Goal: Information Seeking & Learning: Learn about a topic

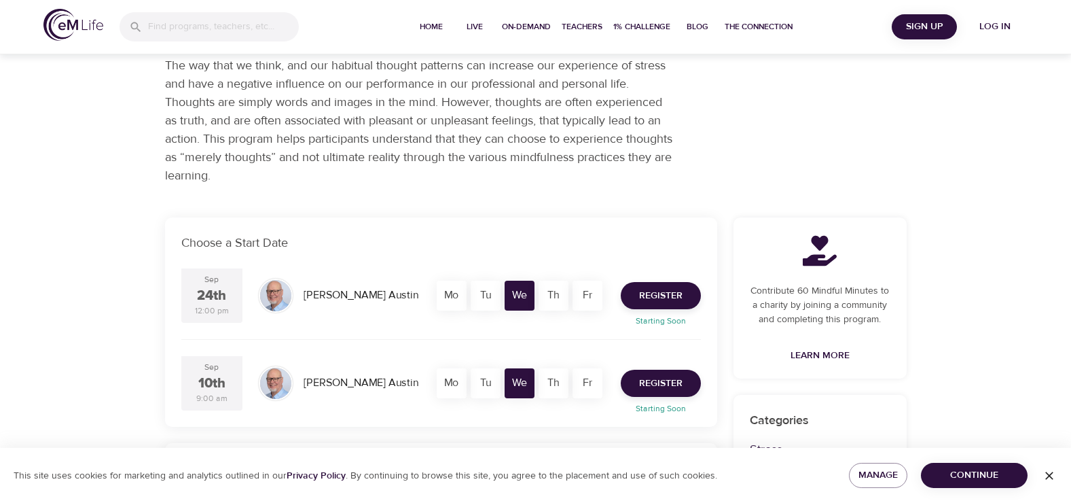
scroll to position [136, 0]
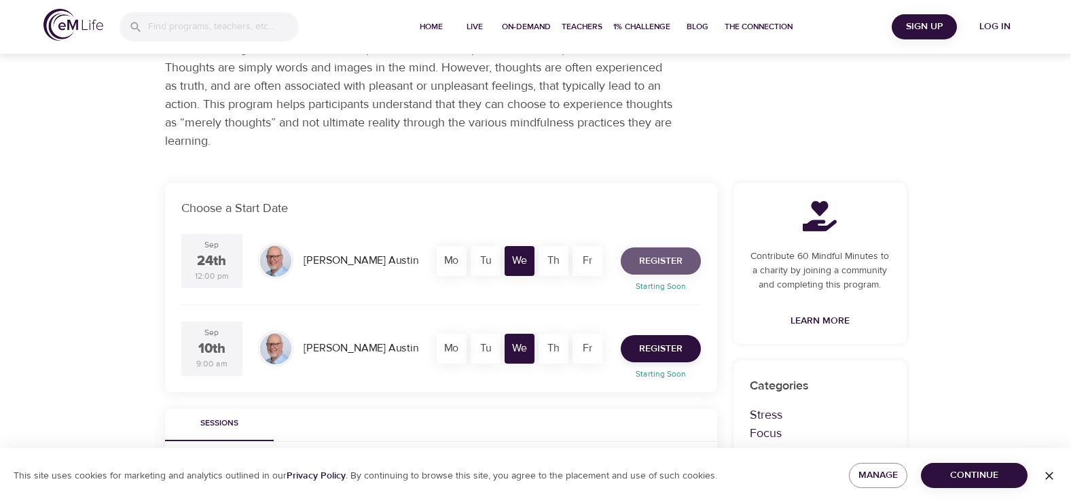
click at [667, 267] on span "Register" at bounding box center [660, 261] width 43 height 17
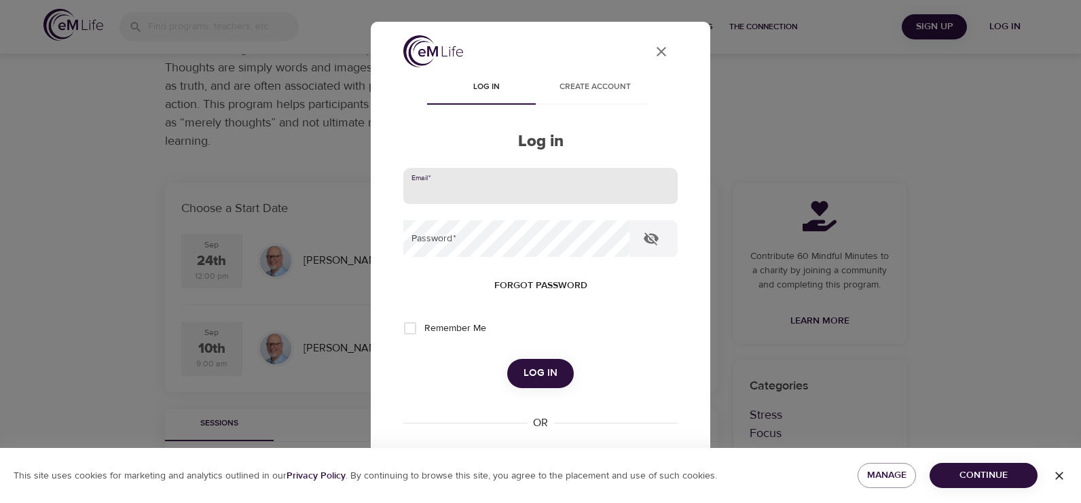
click at [470, 174] on input "email" at bounding box center [540, 186] width 274 height 37
type input "kggarcia@metlife.com"
click at [507, 359] on button "Log in" at bounding box center [540, 373] width 67 height 29
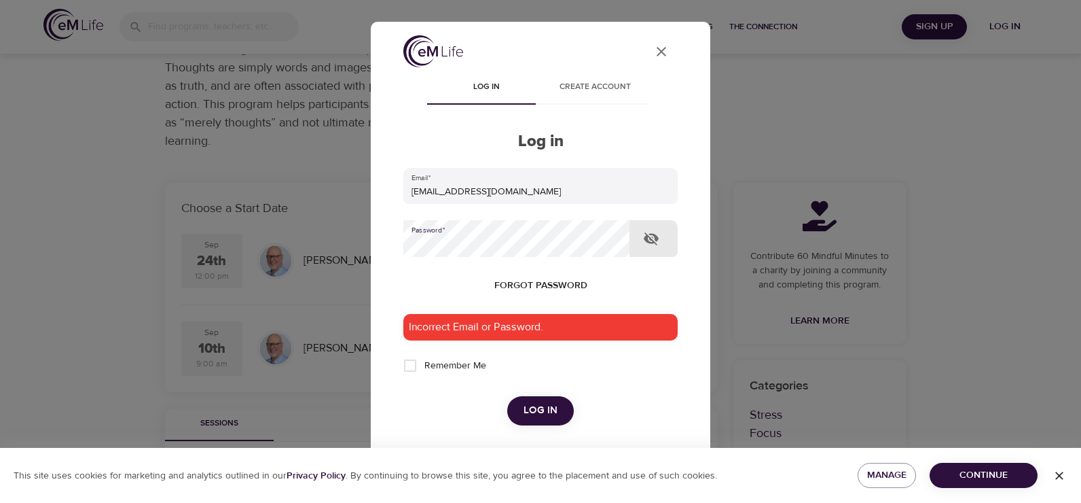
click at [391, 225] on div "User Profile Log in Create account Log in Email   * kggarcia@metlife.com Passwo…" at bounding box center [540, 345] width 307 height 621
click at [507, 396] on button "Log in" at bounding box center [540, 410] width 67 height 29
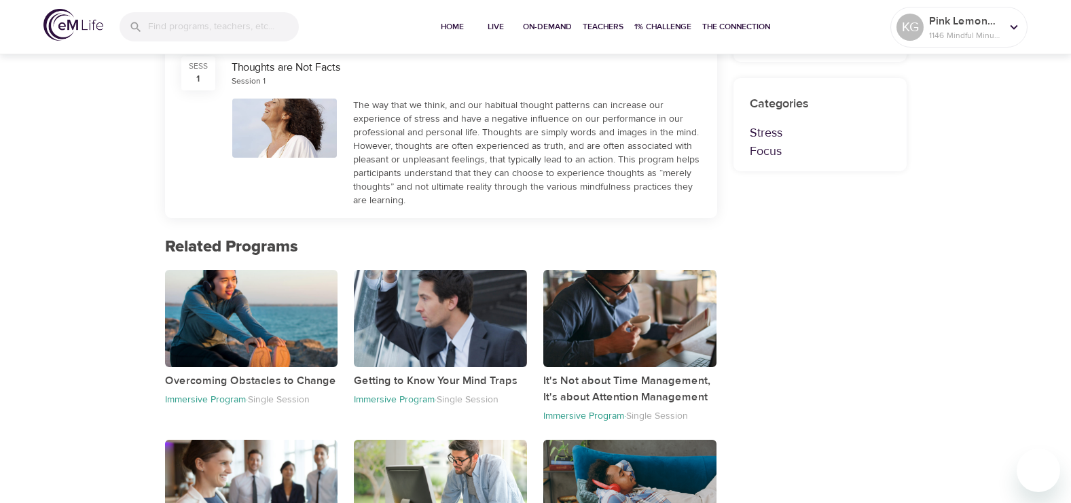
scroll to position [543, 0]
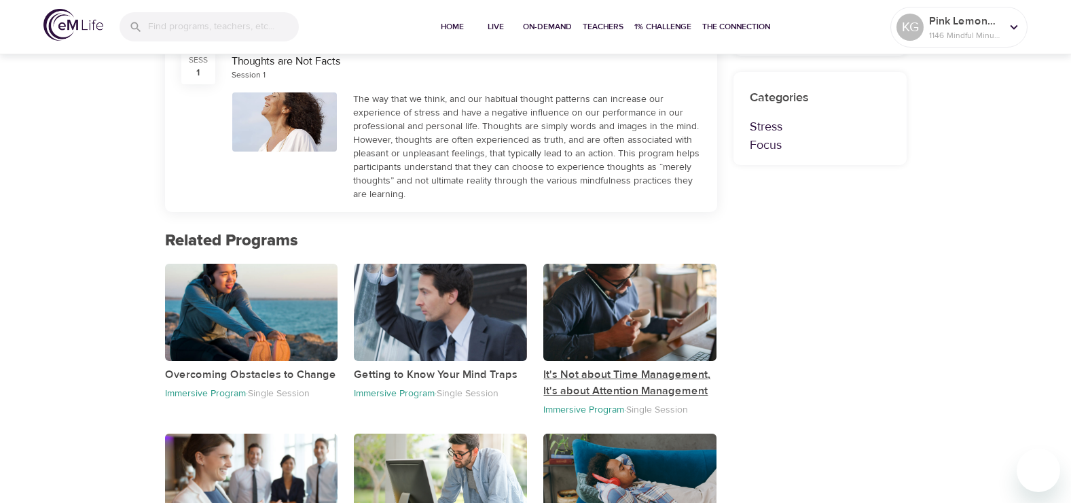
click at [573, 378] on p "It's Not about Time Management, It's about Attention Management" at bounding box center [629, 382] width 173 height 33
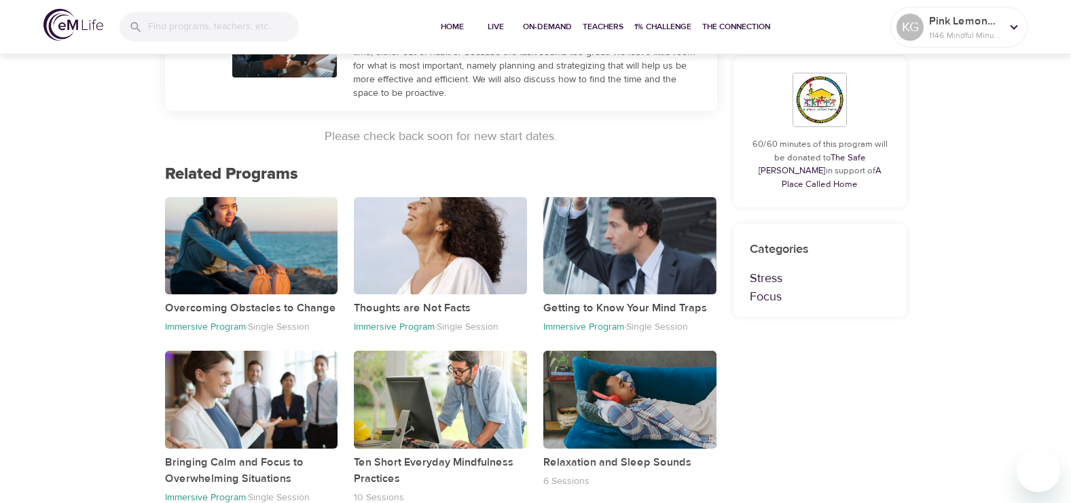
scroll to position [381, 0]
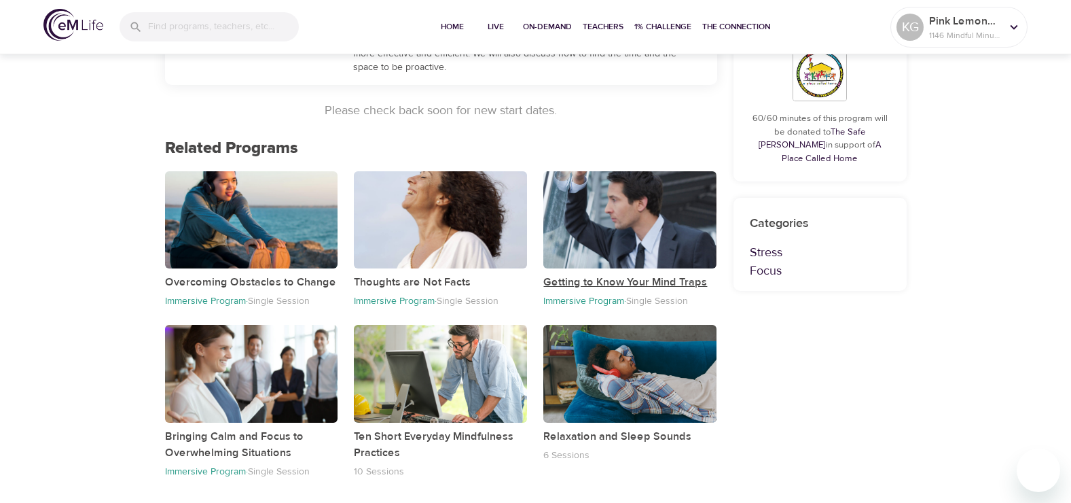
click at [615, 279] on p "Getting to Know Your Mind Traps" at bounding box center [629, 282] width 173 height 16
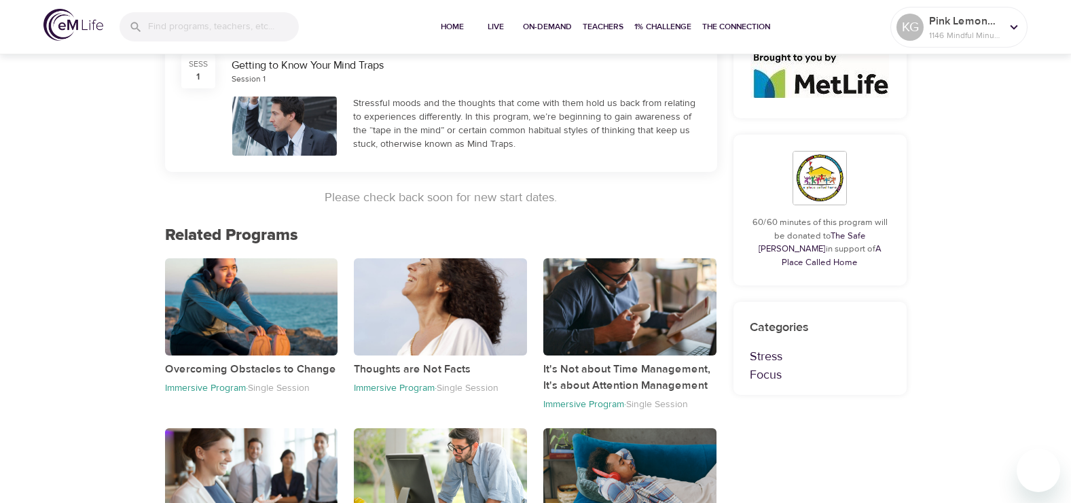
scroll to position [362, 0]
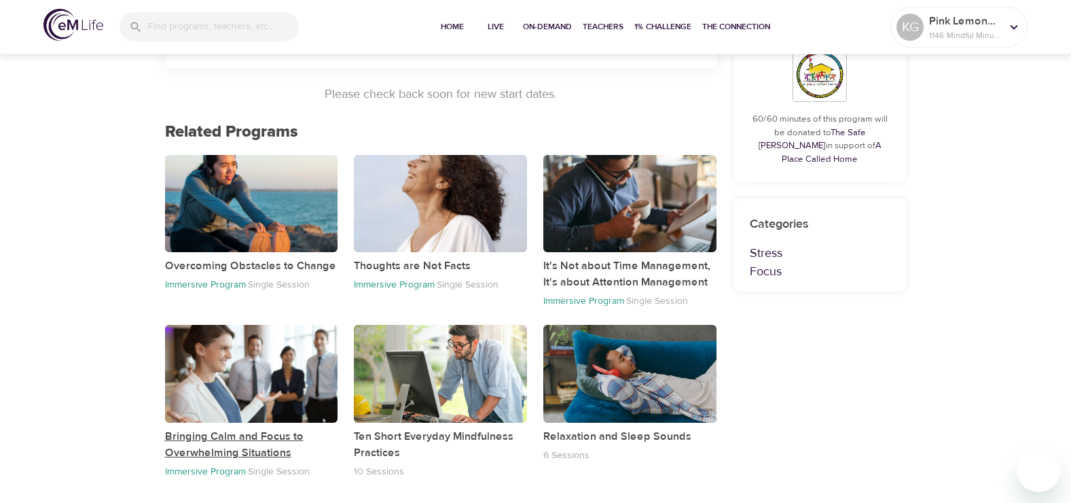
click at [276, 432] on p "Bringing Calm and Focus to Overwhelming Situations" at bounding box center [251, 444] width 173 height 33
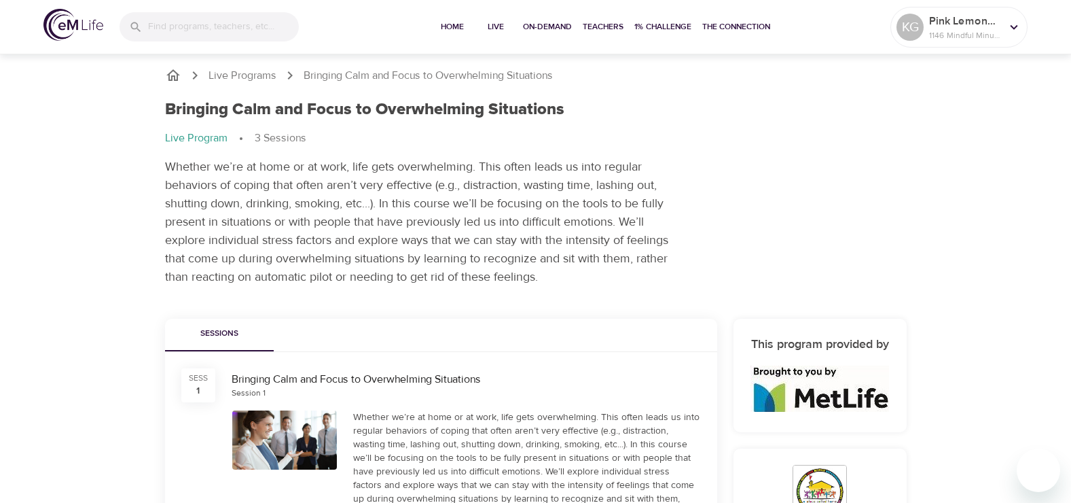
click at [491, 243] on p "Whether we’re at home or at work, life gets overwhelming. This often leads us i…" at bounding box center [419, 222] width 509 height 128
click at [174, 82] on icon "breadcrumb" at bounding box center [173, 75] width 16 height 16
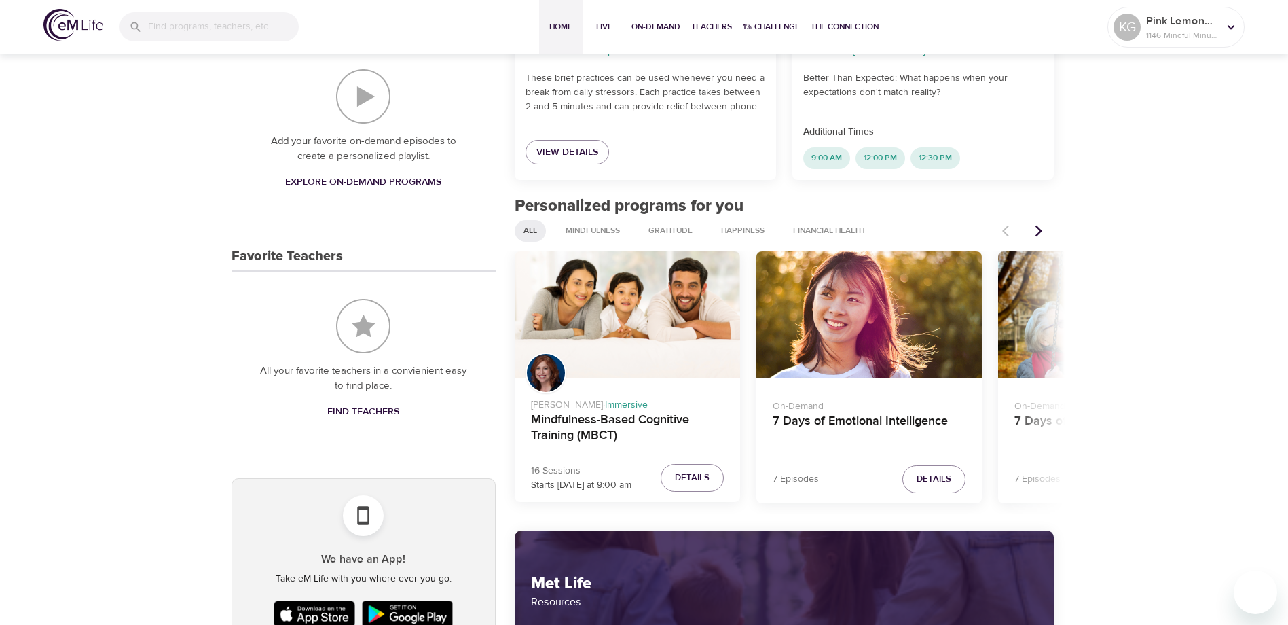
scroll to position [408, 0]
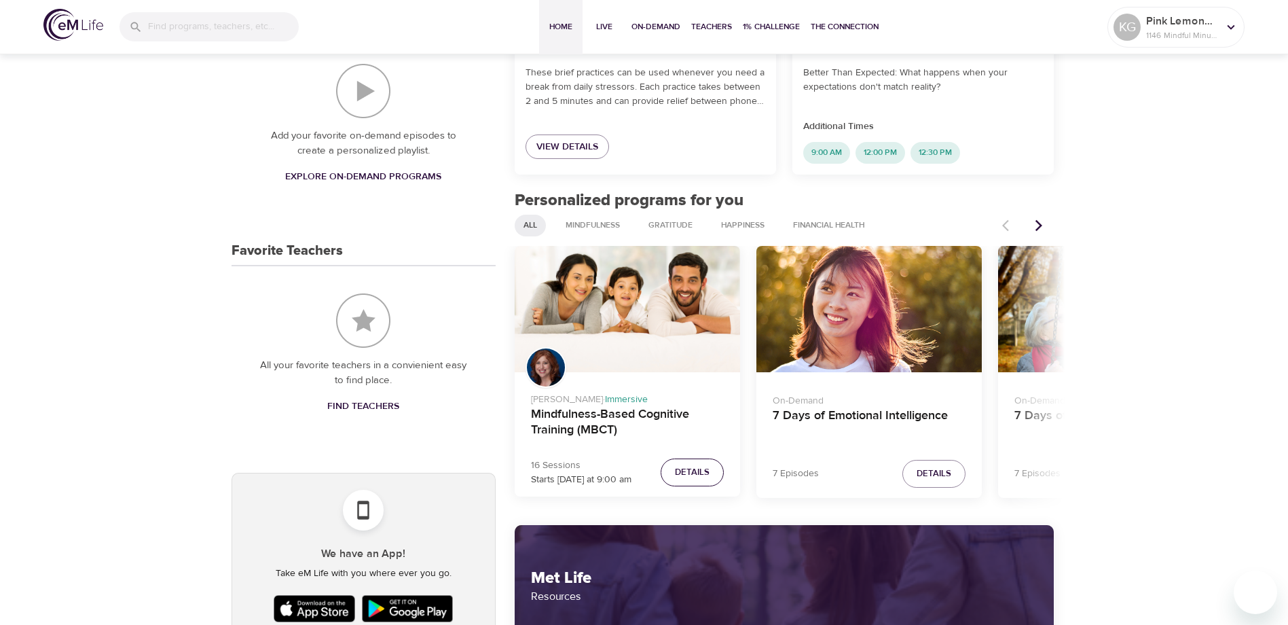
click at [704, 470] on span "Details" at bounding box center [692, 473] width 35 height 16
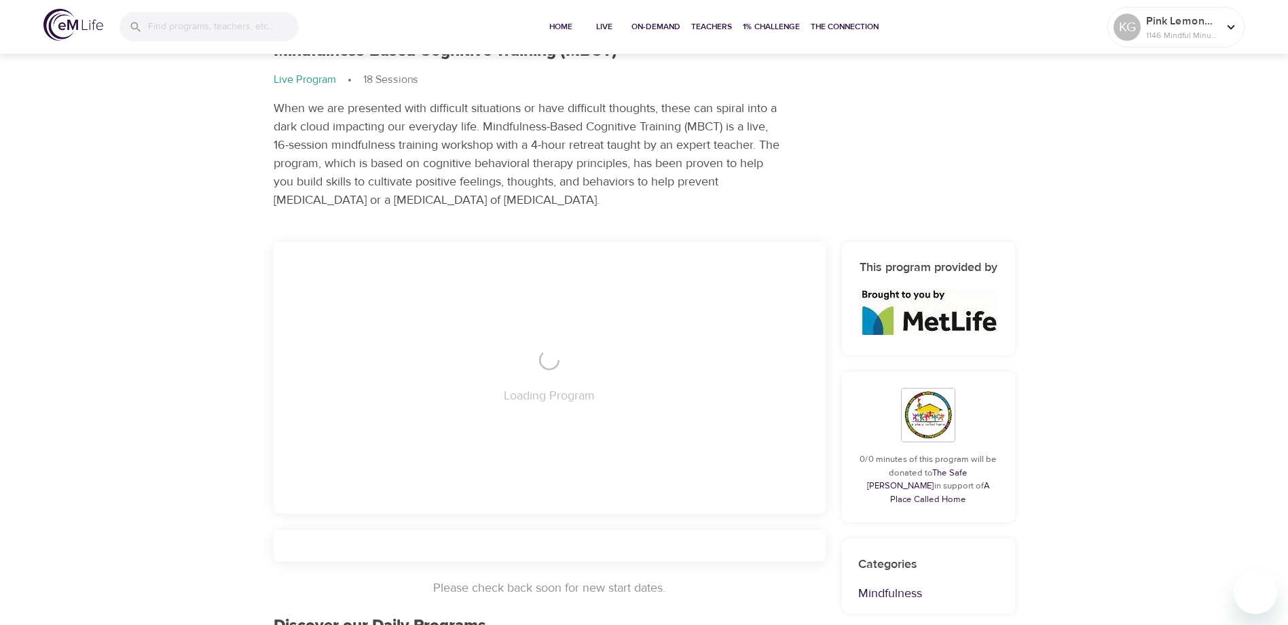
scroll to position [408, 0]
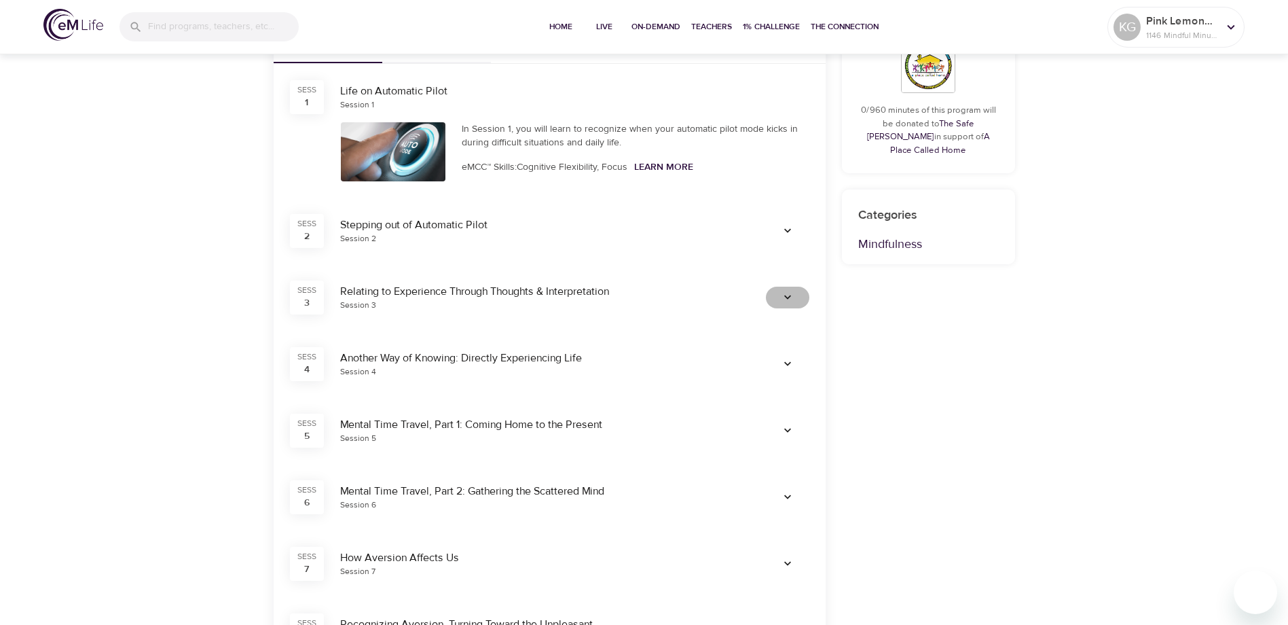
click at [779, 299] on span "button" at bounding box center [788, 298] width 33 height 14
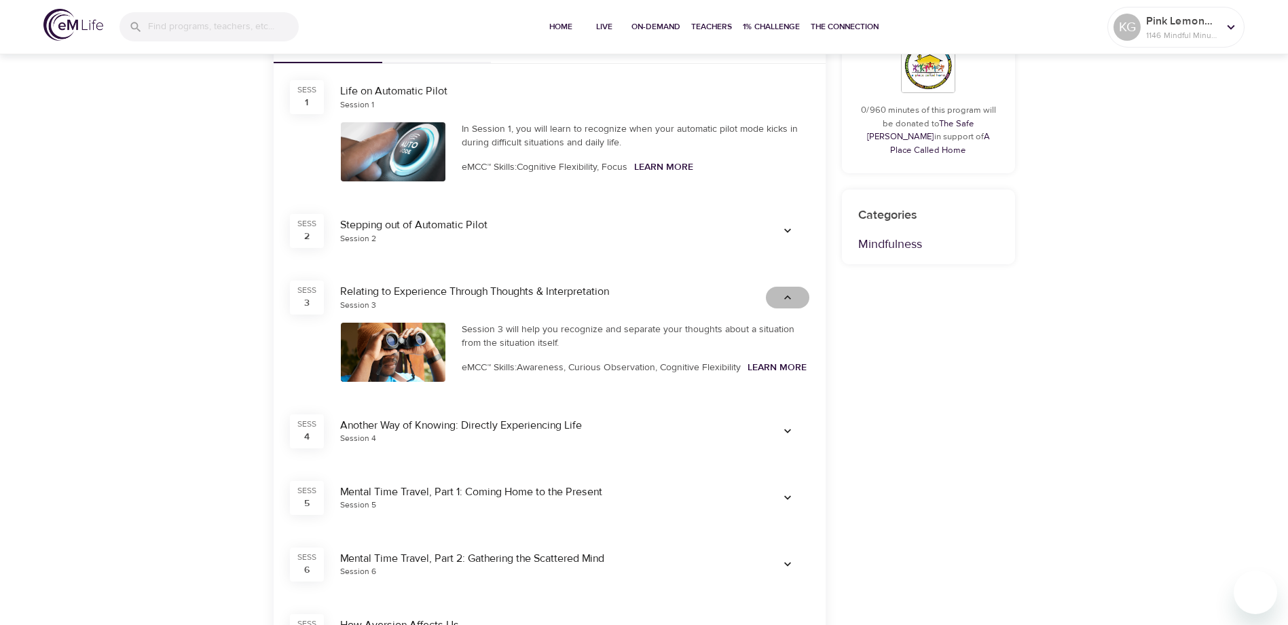
click at [770, 297] on button "button" at bounding box center [787, 298] width 43 height 22
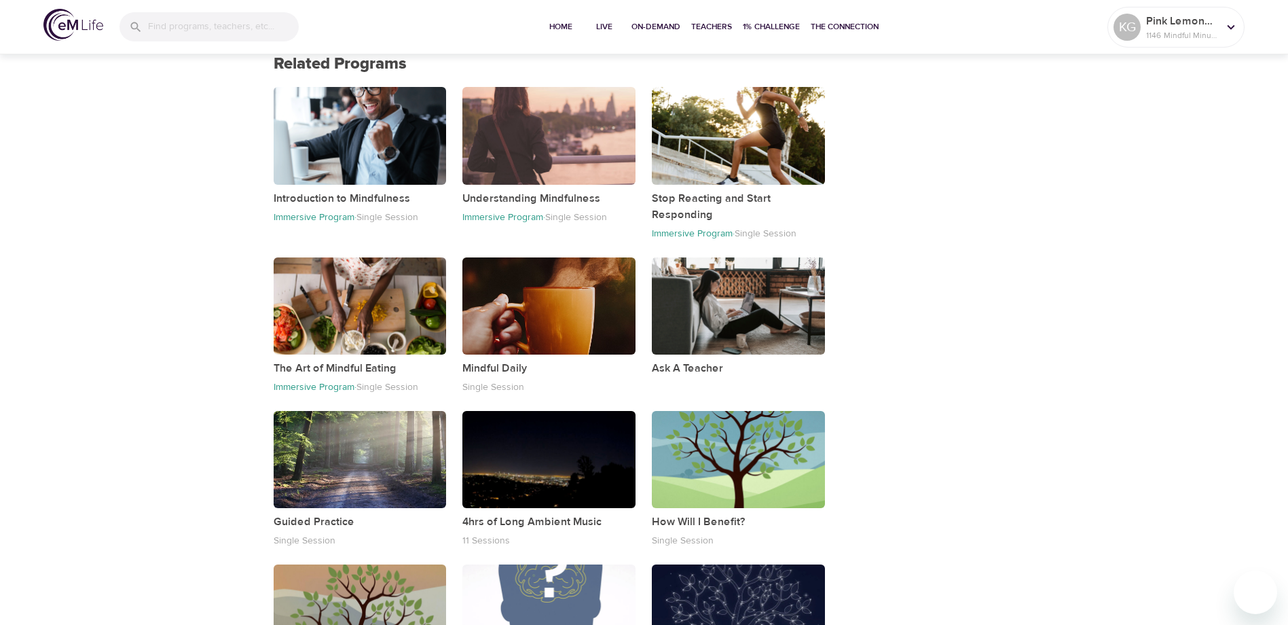
scroll to position [1807, 0]
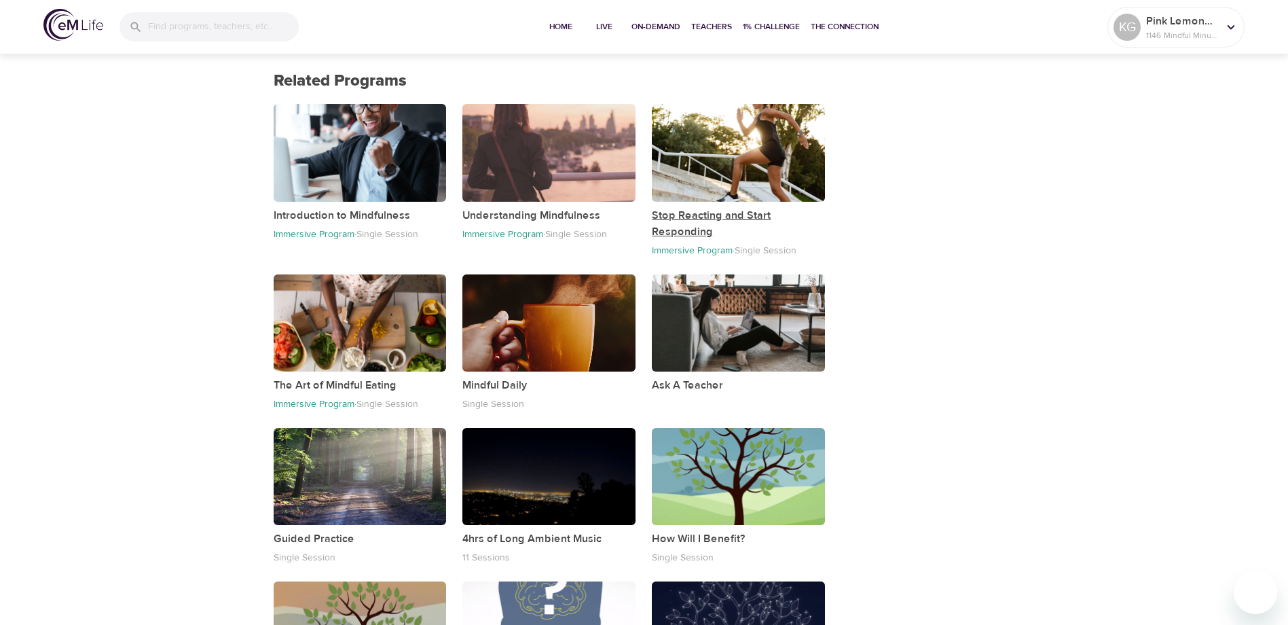
click at [709, 211] on p "Stop Reacting and Start Responding" at bounding box center [738, 223] width 173 height 33
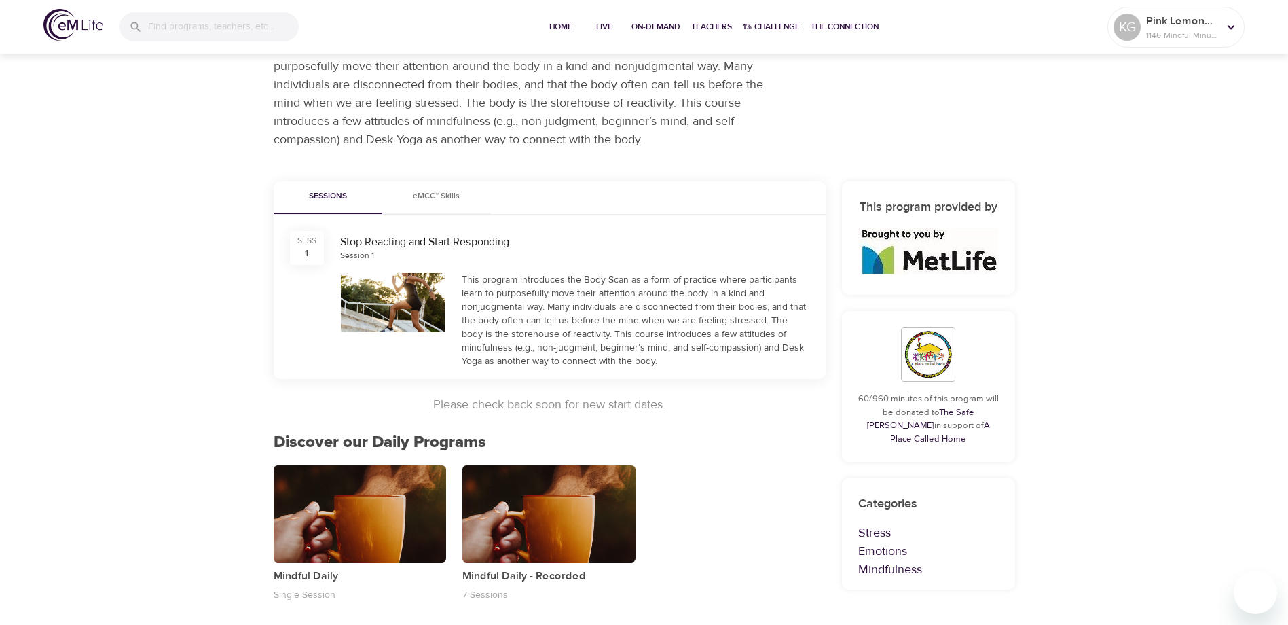
scroll to position [107, 0]
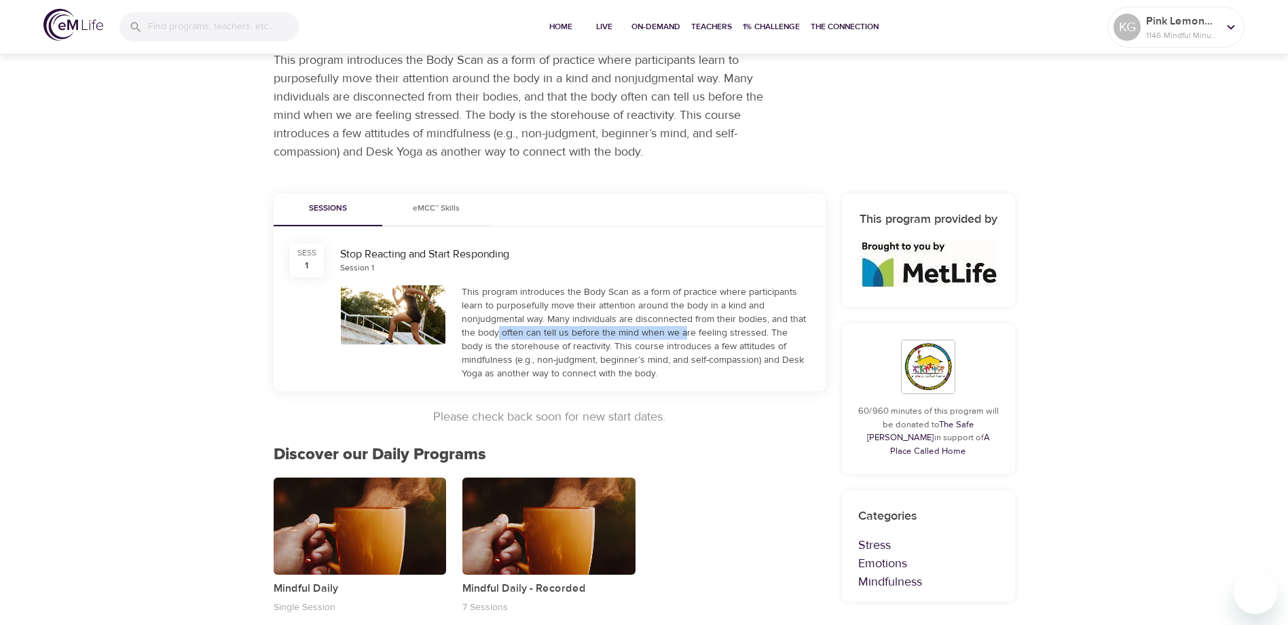
drag, startPoint x: 682, startPoint y: 331, endPoint x: 499, endPoint y: 329, distance: 183.4
click at [499, 329] on div "This program introduces the Body Scan as a form of practice where participants …" at bounding box center [636, 332] width 348 height 95
drag, startPoint x: 499, startPoint y: 329, endPoint x: 424, endPoint y: 211, distance: 139.5
click at [424, 211] on span "eMCC™ Skills" at bounding box center [437, 209] width 92 height 14
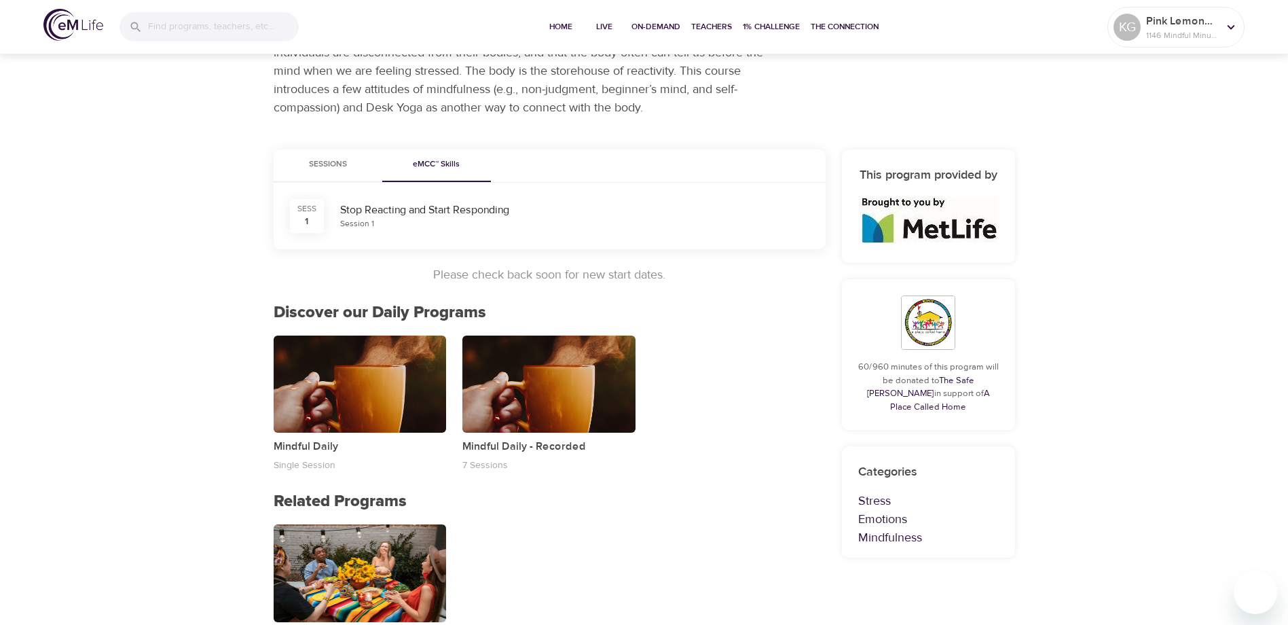
scroll to position [175, 0]
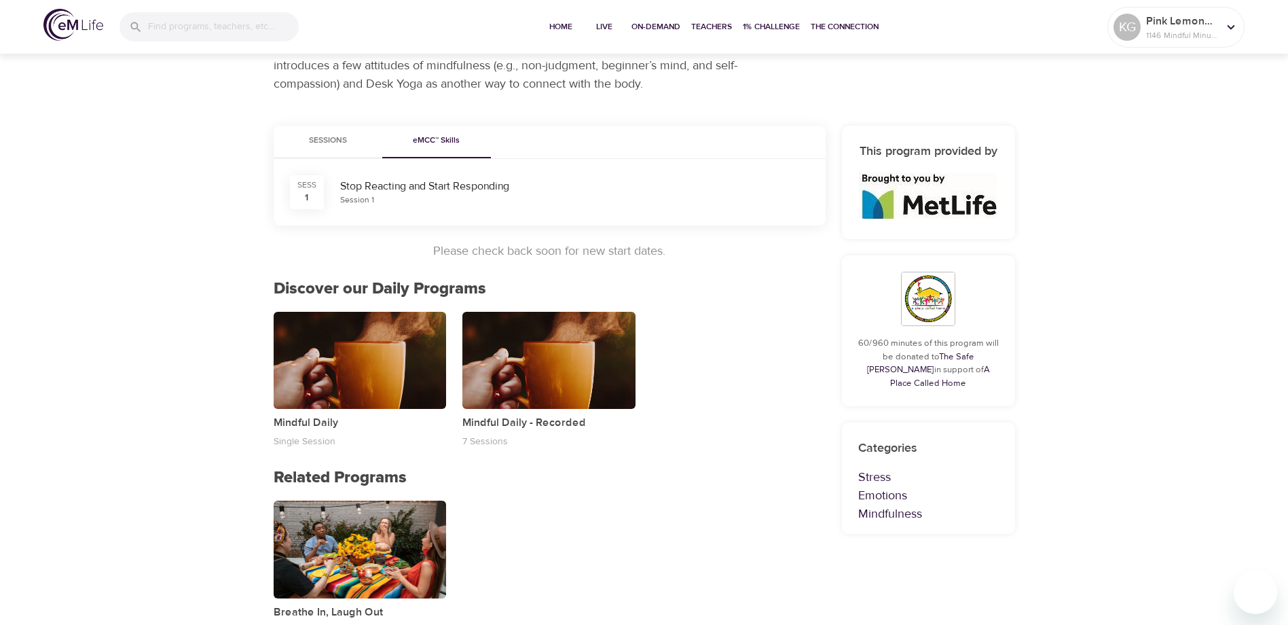
click at [329, 132] on button "Sessions" at bounding box center [328, 142] width 109 height 33
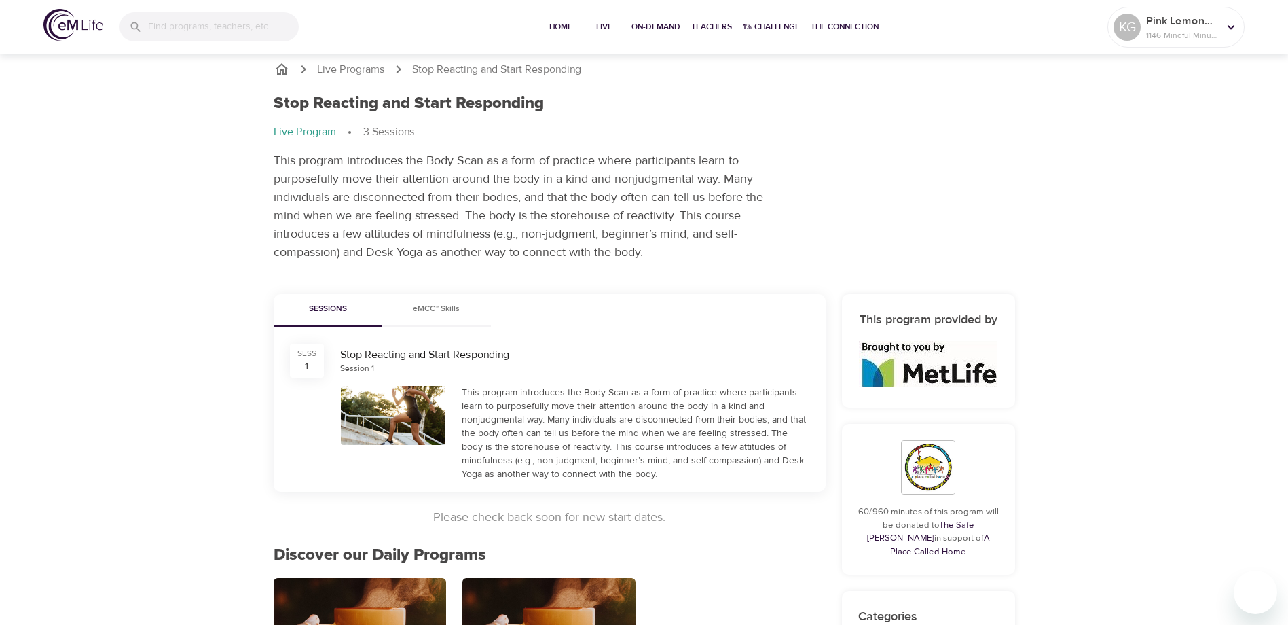
scroll to position [0, 0]
